Goal: Information Seeking & Learning: Learn about a topic

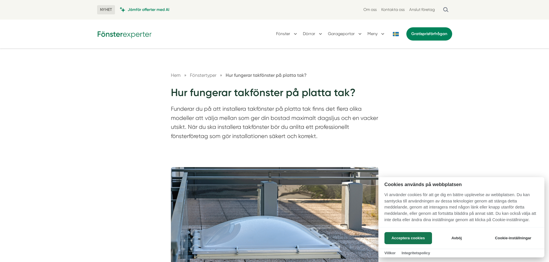
click at [295, 36] on div at bounding box center [274, 131] width 549 height 262
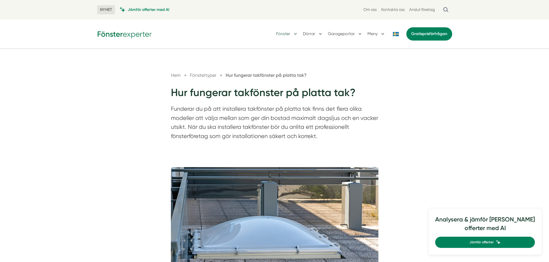
click at [295, 34] on button "Fönster" at bounding box center [287, 34] width 22 height 15
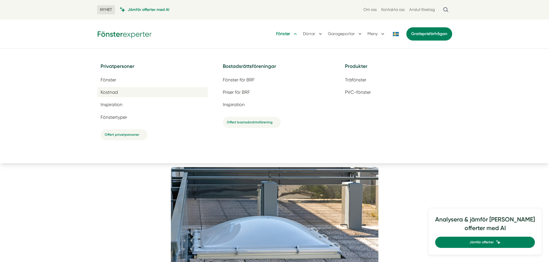
click at [113, 93] on span "Kostnad" at bounding box center [109, 92] width 17 height 5
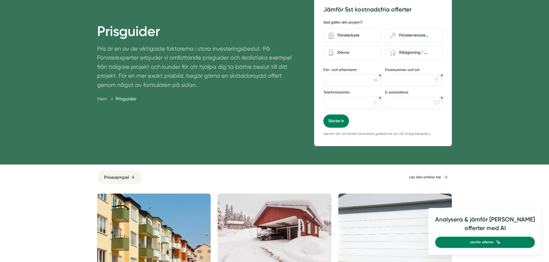
scroll to position [173, 0]
